Goal: Task Accomplishment & Management: Manage account settings

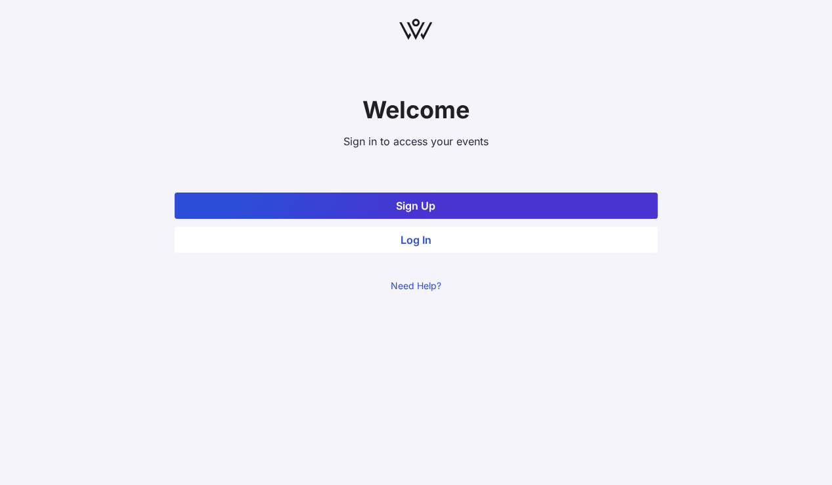
click at [428, 237] on button "Log In" at bounding box center [416, 240] width 483 height 26
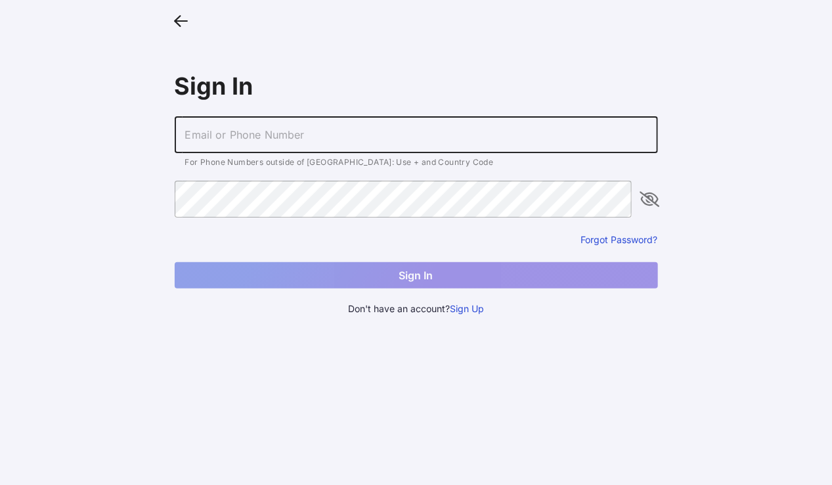
click at [374, 139] on input "text" at bounding box center [416, 134] width 483 height 37
type input "[EMAIL_ADDRESS][DOMAIN_NAME]"
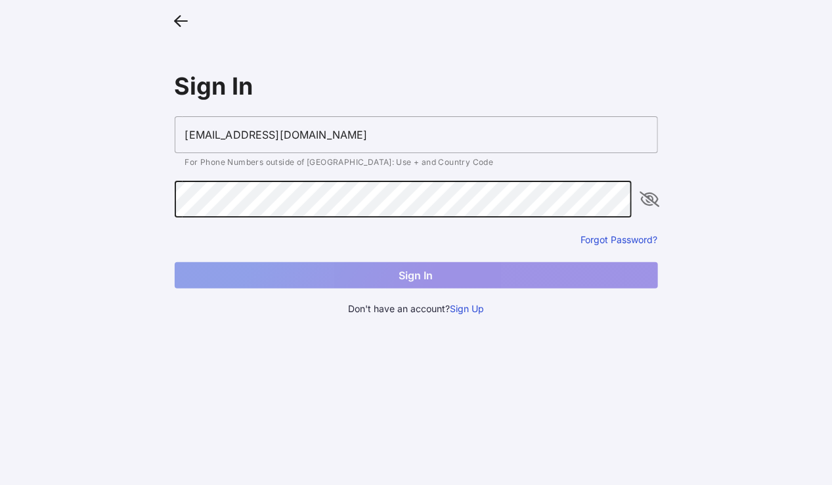
click at [598, 234] on button "Forgot Password?" at bounding box center [619, 239] width 77 height 12
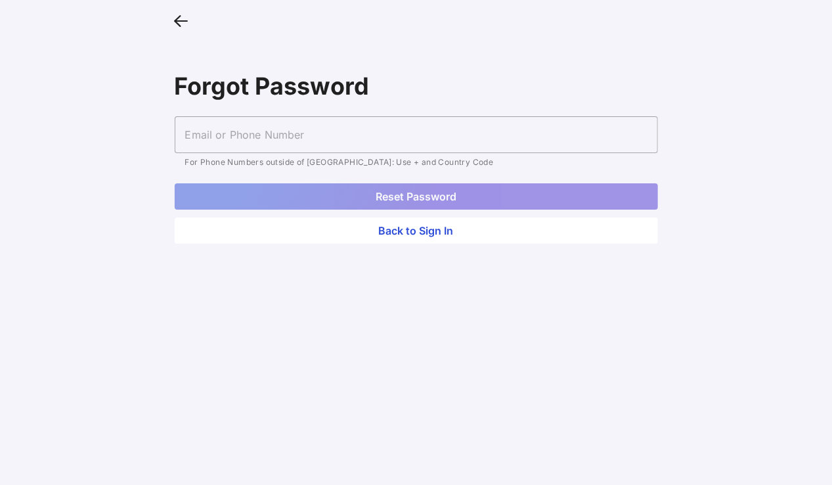
click at [182, 22] on icon at bounding box center [182, 20] width 14 height 19
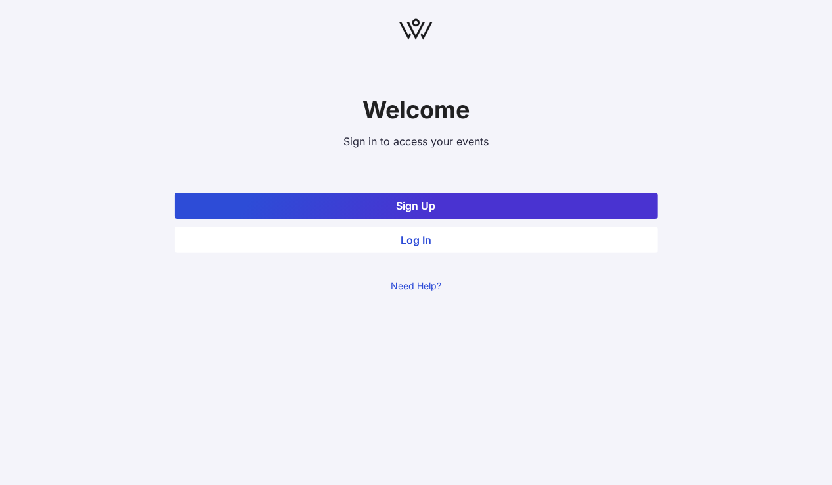
click at [424, 244] on button "Log In" at bounding box center [416, 240] width 483 height 26
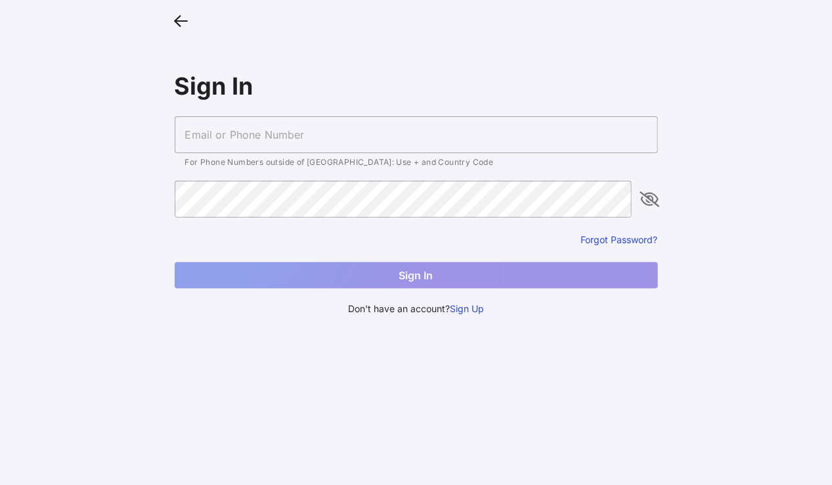
click at [299, 125] on input "text" at bounding box center [416, 134] width 483 height 37
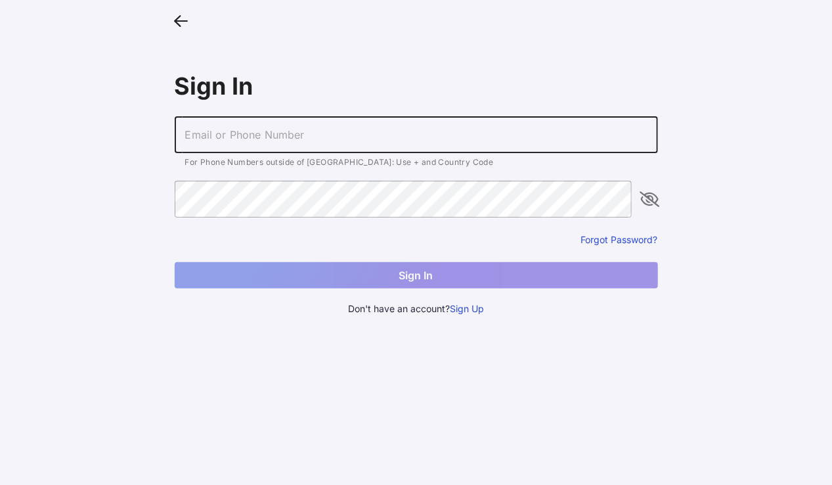
type input "[EMAIL_ADDRESS][DOMAIN_NAME]"
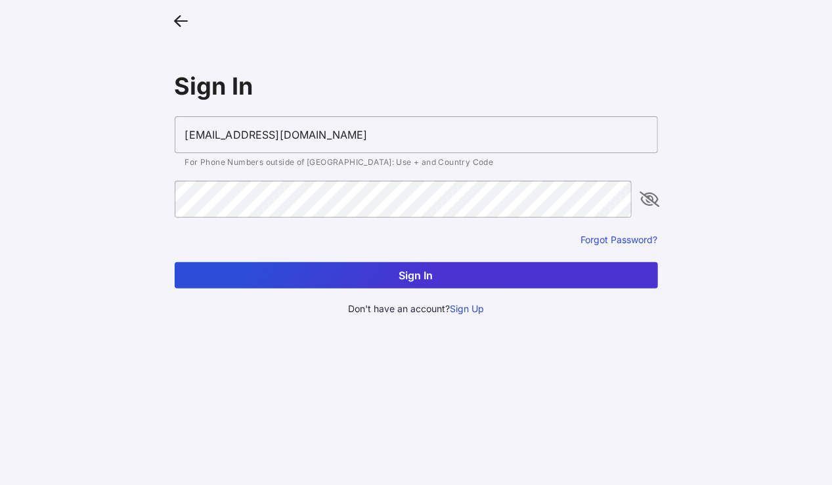
click at [406, 267] on button "Sign In" at bounding box center [416, 275] width 483 height 26
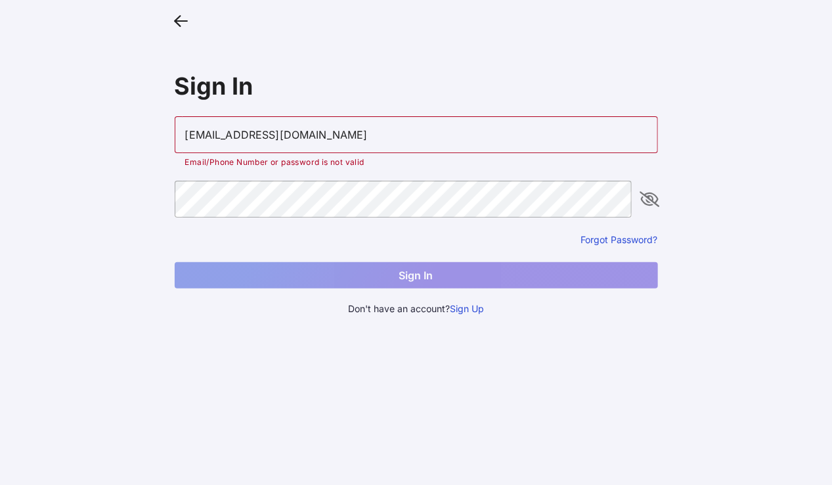
click at [634, 238] on button "Forgot Password?" at bounding box center [619, 239] width 77 height 12
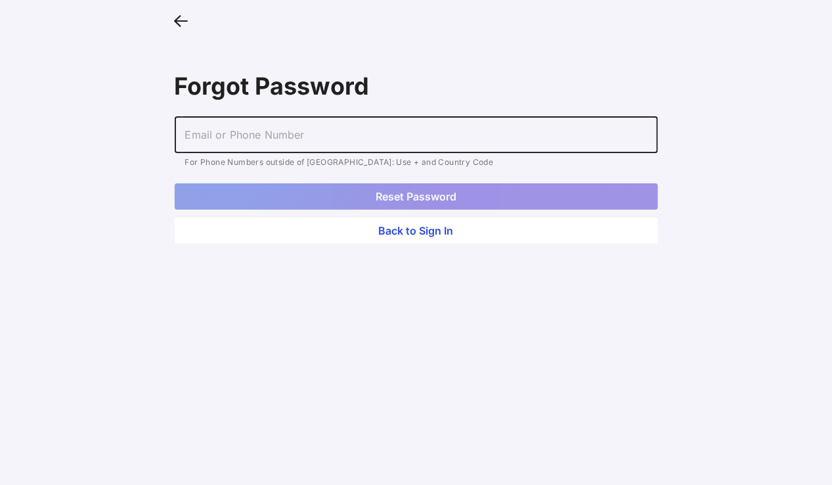
click at [417, 144] on input "text" at bounding box center [416, 134] width 483 height 37
type input "[EMAIL_ADDRESS][DOMAIN_NAME]"
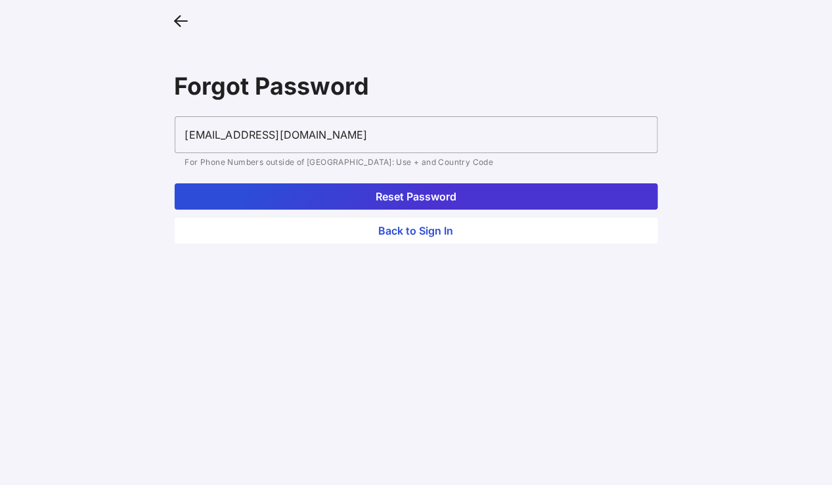
click at [419, 201] on button "Reset Password" at bounding box center [416, 196] width 483 height 26
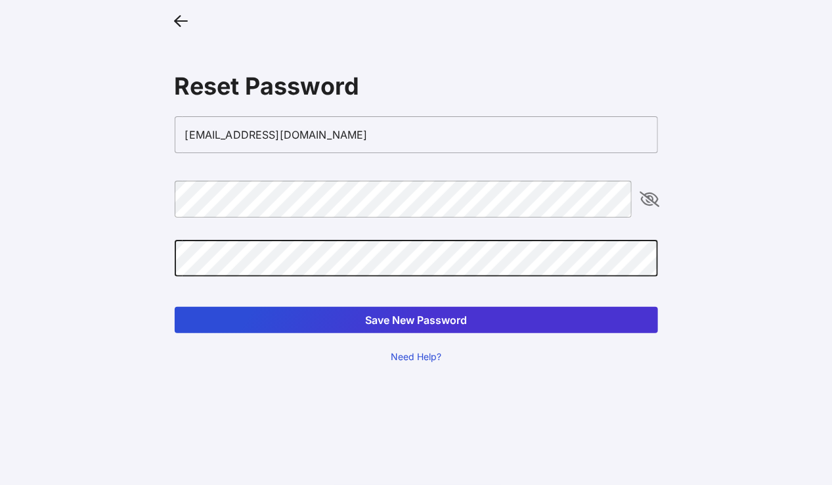
click at [406, 320] on button "Save New Password" at bounding box center [416, 320] width 483 height 26
click at [649, 197] on icon "appended action" at bounding box center [650, 199] width 16 height 16
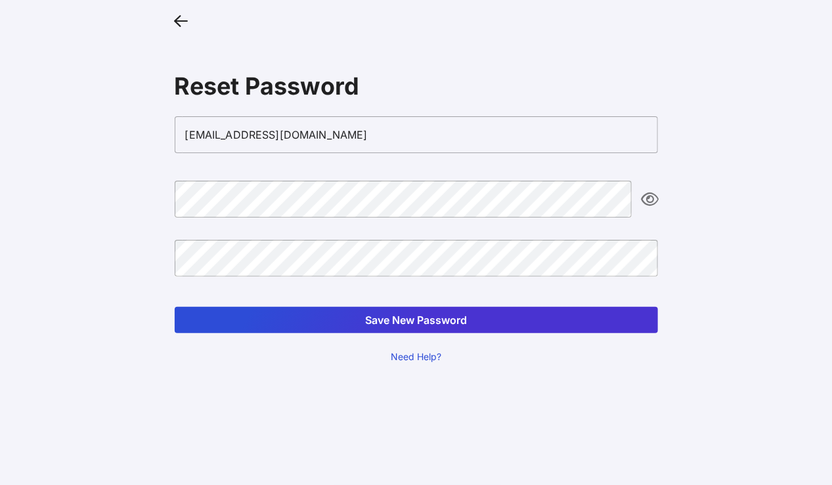
click at [391, 319] on button "Save New Password" at bounding box center [416, 320] width 483 height 26
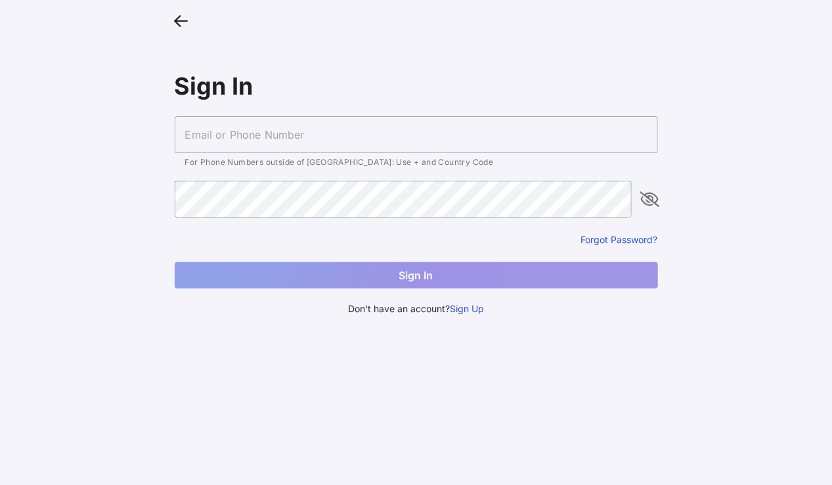
click at [364, 144] on input "text" at bounding box center [416, 134] width 483 height 37
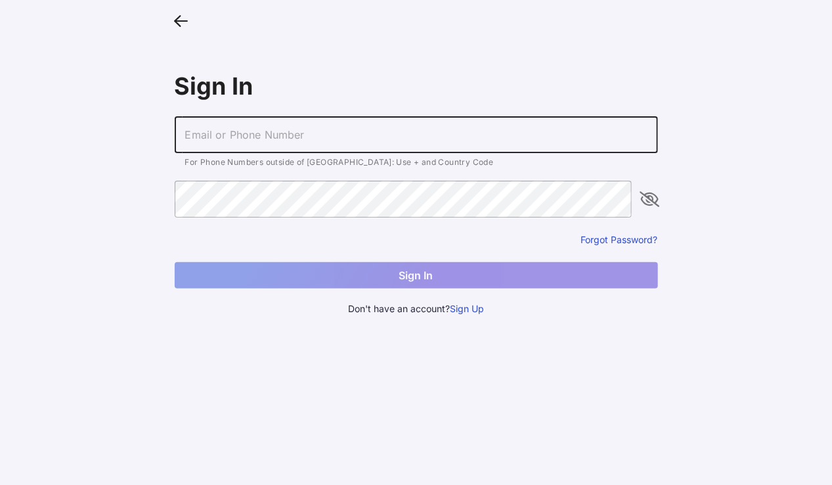
type input "[EMAIL_ADDRESS][DOMAIN_NAME]"
